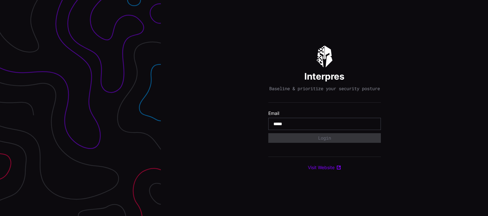
type input "**********"
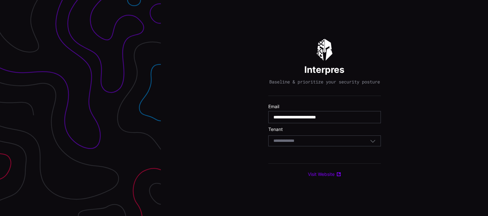
click at [318, 138] on section "Tenant Select Tenant" at bounding box center [324, 137] width 113 height 20
click at [299, 147] on div "Select Tenant" at bounding box center [324, 141] width 113 height 11
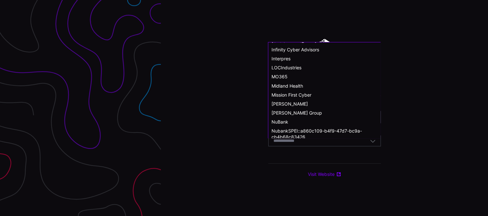
scroll to position [336, 0]
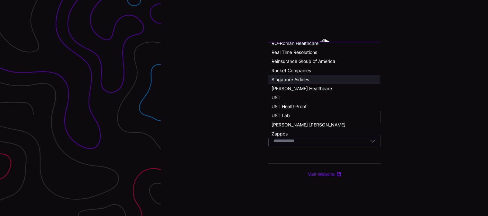
click at [295, 78] on span "Singapore Airlines" at bounding box center [290, 79] width 38 height 5
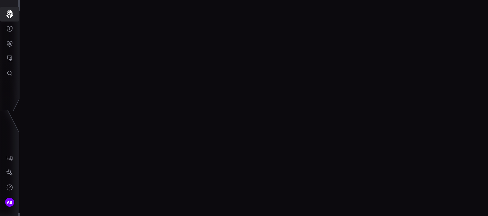
click at [7, 15] on icon "button" at bounding box center [9, 14] width 6 height 9
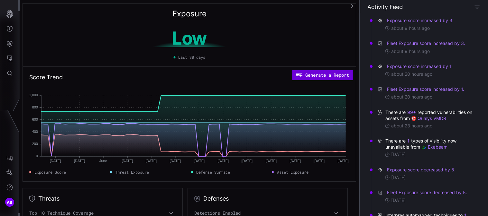
click at [319, 73] on button "Generate a Report" at bounding box center [322, 75] width 60 height 10
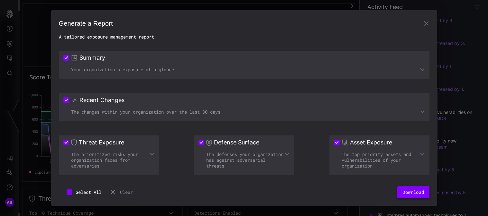
click at [422, 193] on button "Download" at bounding box center [413, 193] width 32 height 12
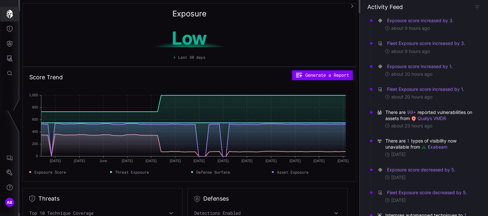
click at [5, 14] on icon "button" at bounding box center [9, 14] width 9 height 9
click at [10, 200] on span "AB" at bounding box center [10, 202] width 6 height 7
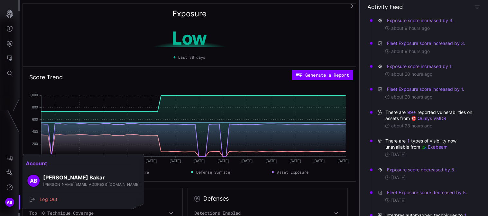
click at [7, 86] on div at bounding box center [244, 108] width 488 height 216
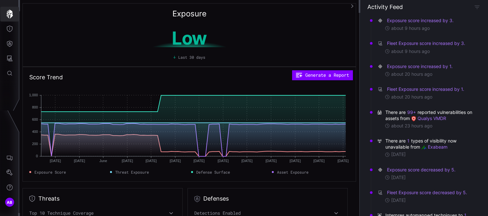
click at [8, 14] on icon "button" at bounding box center [9, 14] width 6 height 9
click at [9, 188] on icon "Help" at bounding box center [9, 188] width 6 height 6
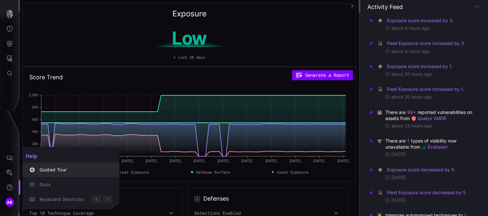
click at [51, 171] on div "Guided Tour" at bounding box center [74, 170] width 76 height 8
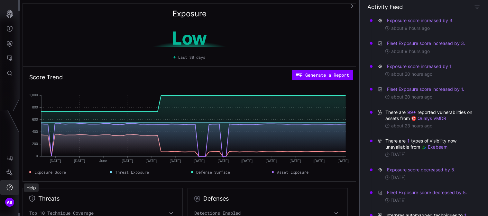
click at [10, 190] on icon "Help" at bounding box center [9, 188] width 6 height 6
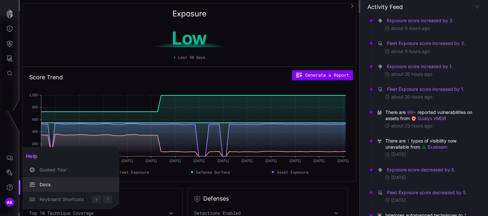
click at [47, 183] on div "Docs" at bounding box center [74, 185] width 76 height 8
